Goal: Information Seeking & Learning: Understand process/instructions

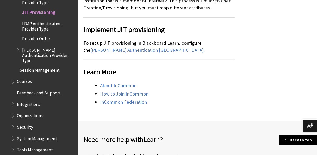
scroll to position [671, 0]
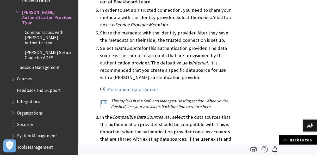
scroll to position [1156, 0]
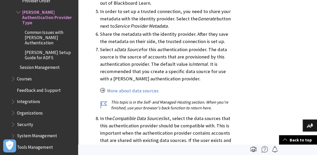
drag, startPoint x: 94, startPoint y: 60, endPoint x: 158, endPoint y: 114, distance: 84.5
click at [158, 114] on ol "The Assertion Consumer Service URL is shown in the ACS URL field. An identity p…" at bounding box center [158, 53] width 151 height 287
drag, startPoint x: 158, startPoint y: 114, endPoint x: 164, endPoint y: 119, distance: 7.5
click at [164, 119] on li "In the Compatible Data Sources list, select the data sources that this authenti…" at bounding box center [167, 137] width 135 height 44
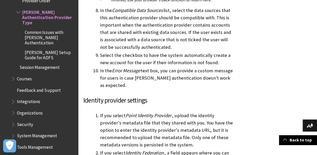
scroll to position [1141, 0]
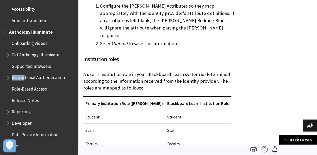
scroll to position [1461, 0]
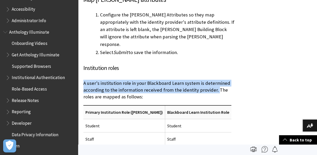
drag, startPoint x: 84, startPoint y: 24, endPoint x: 214, endPoint y: 29, distance: 130.2
click at [214, 80] on p "A user's institution role in your Blackboard Learn system is determined accordi…" at bounding box center [158, 90] width 151 height 21
copy p "A user's institution role in your Blackboard Learn system is determined accordi…"
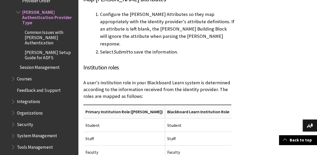
scroll to position [1460, 0]
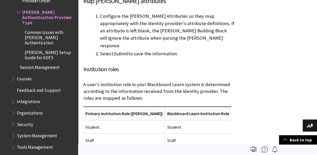
click at [109, 65] on h4 "Institution roles" at bounding box center [158, 69] width 151 height 9
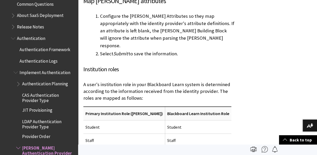
scroll to position [287, 0]
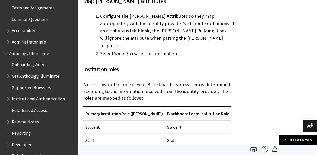
drag, startPoint x: 81, startPoint y: 46, endPoint x: 211, endPoint y: 99, distance: 140.3
click at [121, 81] on p "A user's institution role in your Blackboard Learn system is determined accordi…" at bounding box center [158, 91] width 151 height 21
drag, startPoint x: 83, startPoint y: 8, endPoint x: 126, endPoint y: 11, distance: 42.9
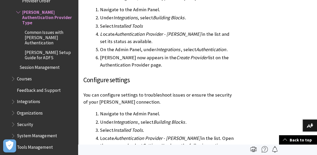
scroll to position [454, 0]
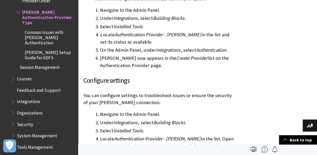
click at [215, 92] on p "You can configure settings to troubleshoot issues or ensure the security of you…" at bounding box center [158, 99] width 151 height 14
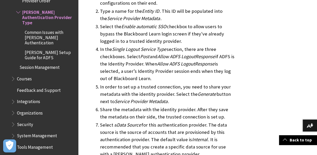
scroll to position [46, 0]
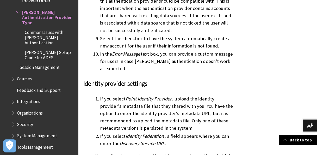
scroll to position [1280, 0]
